Goal: Find specific page/section: Find specific page/section

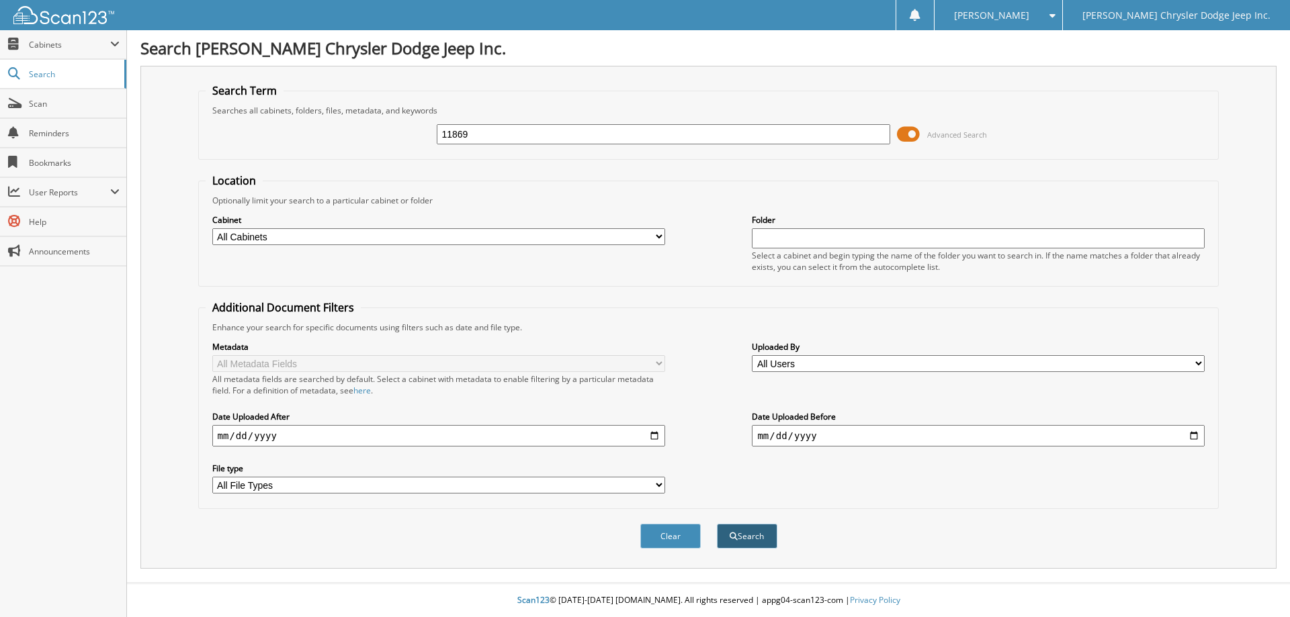
type input "11869"
click at [756, 541] on button "Search" at bounding box center [747, 536] width 60 height 25
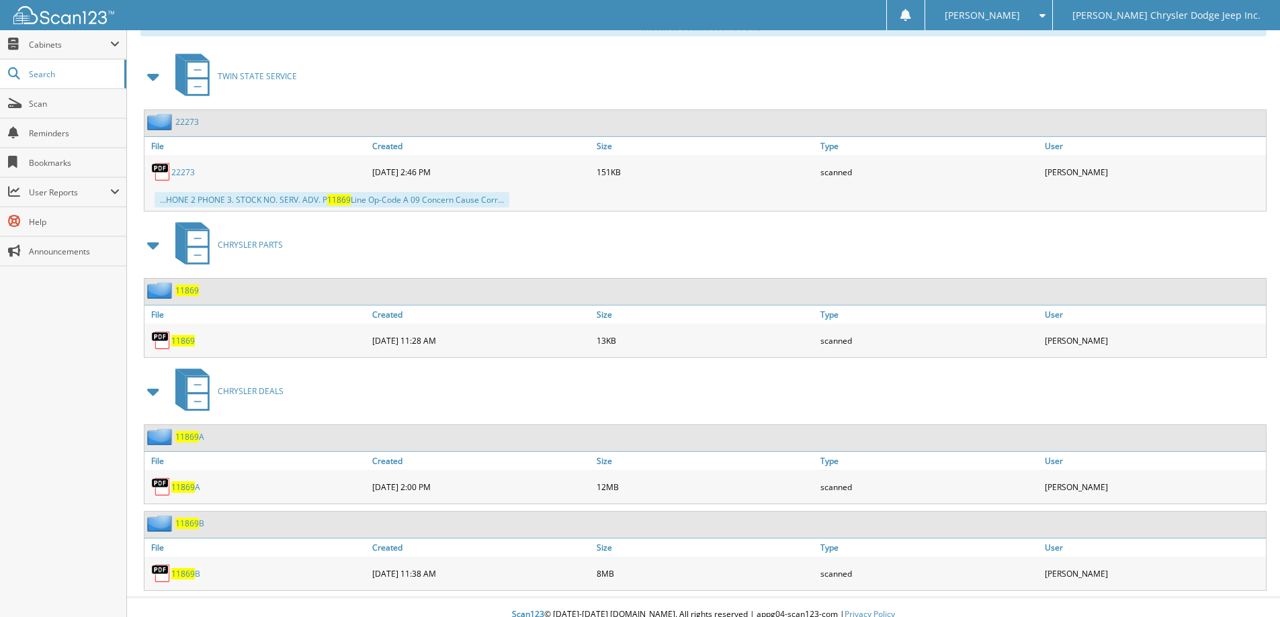
scroll to position [588, 0]
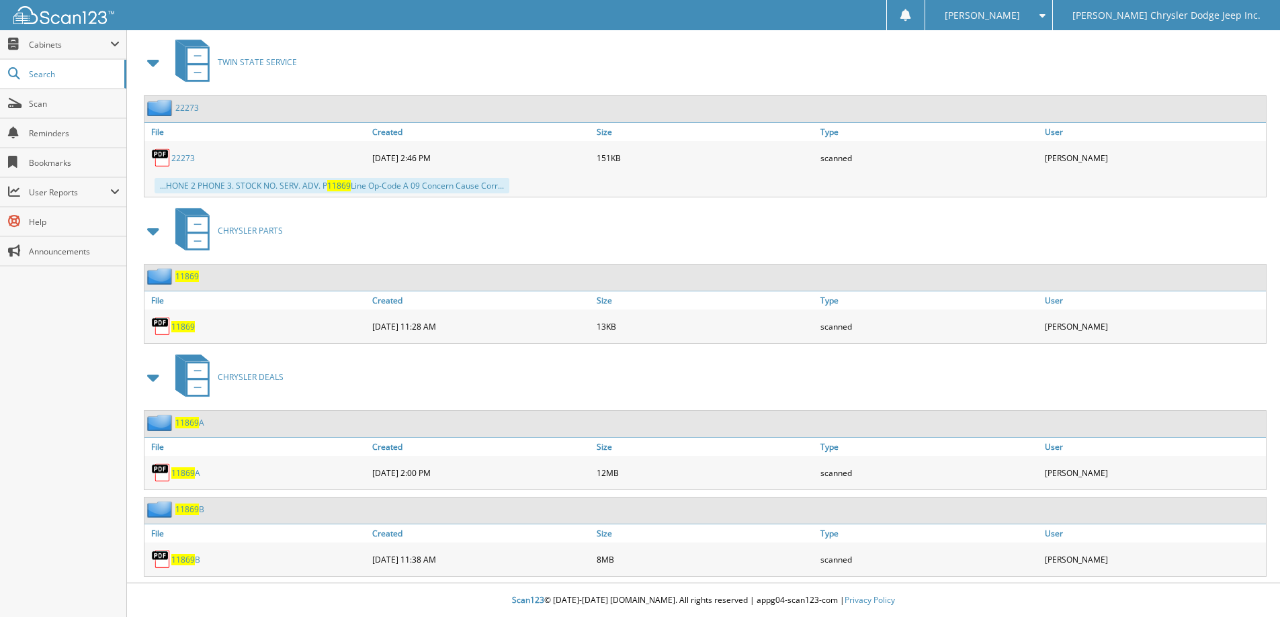
click at [175, 328] on span "11869" at bounding box center [183, 326] width 24 height 11
click at [148, 382] on span at bounding box center [153, 377] width 19 height 24
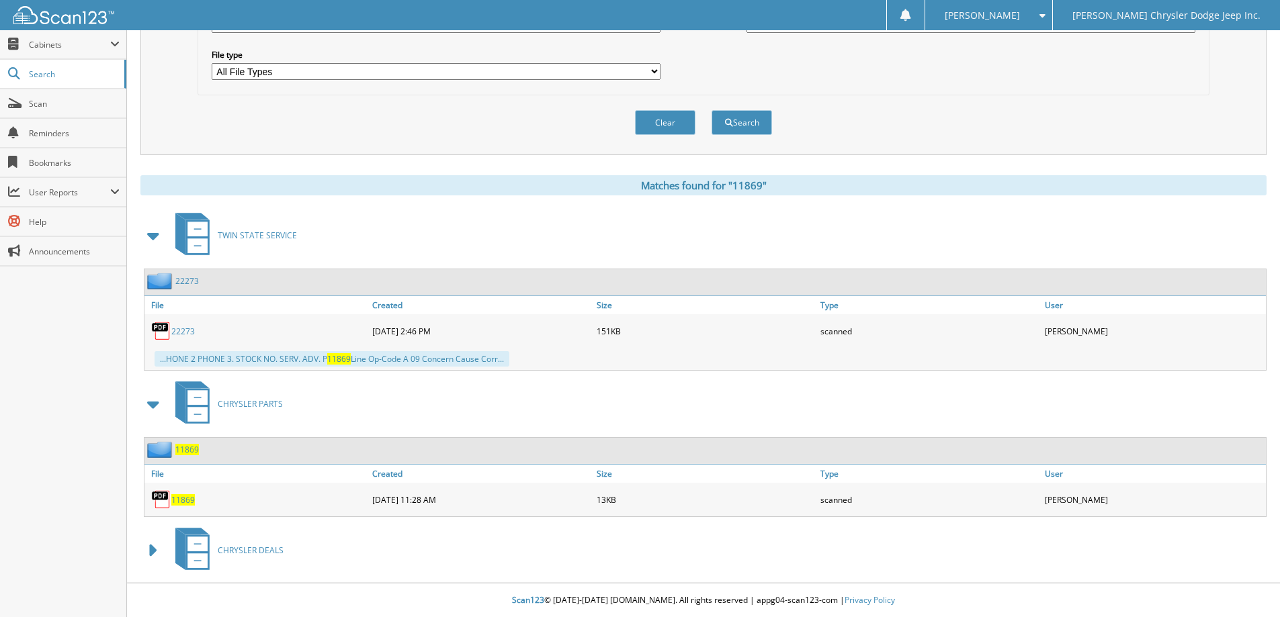
click at [146, 546] on span at bounding box center [153, 551] width 19 height 24
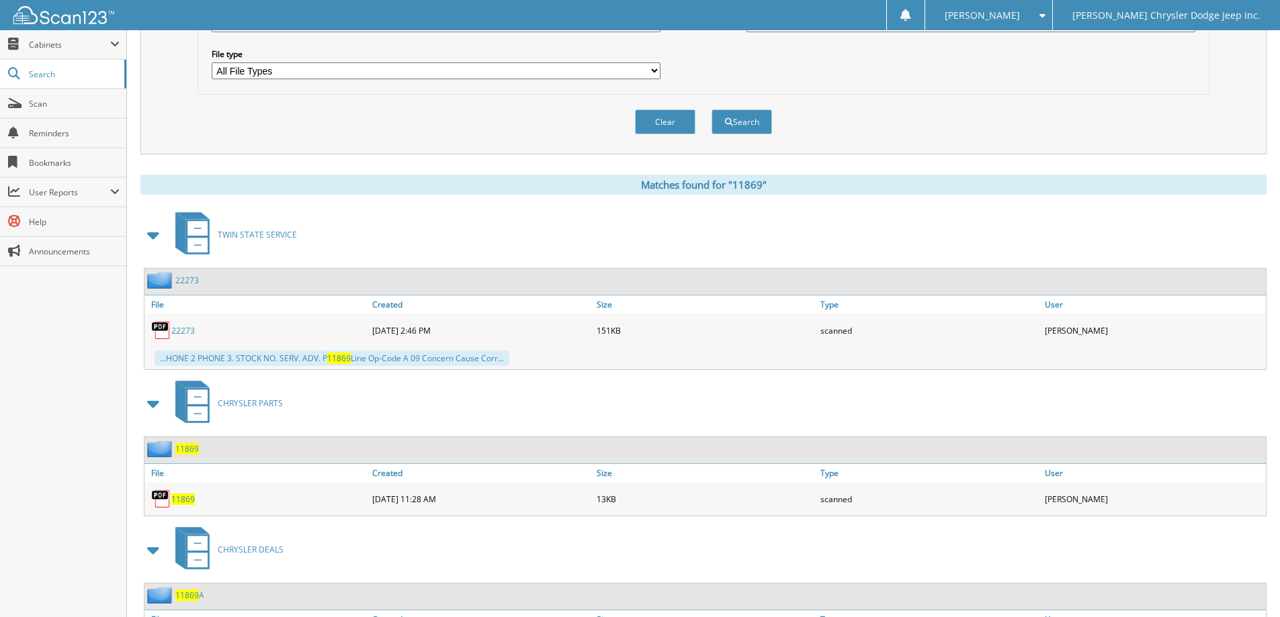
scroll to position [588, 0]
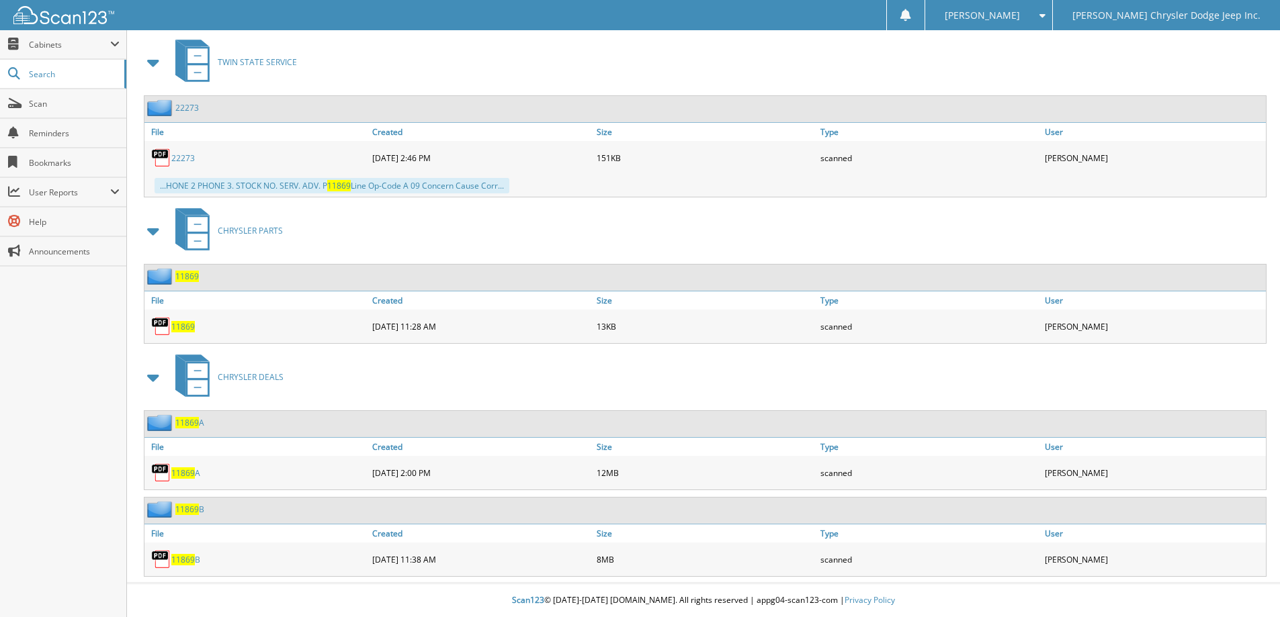
click at [167, 474] on img at bounding box center [161, 473] width 20 height 20
click at [184, 472] on span "11869" at bounding box center [183, 473] width 24 height 11
